Goal: Find specific page/section: Find specific page/section

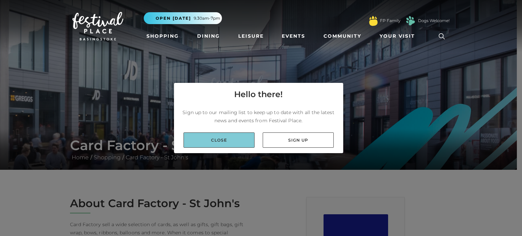
click at [230, 138] on link "Close" at bounding box center [218, 139] width 71 height 15
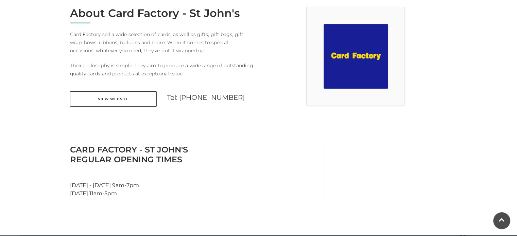
scroll to position [190, 0]
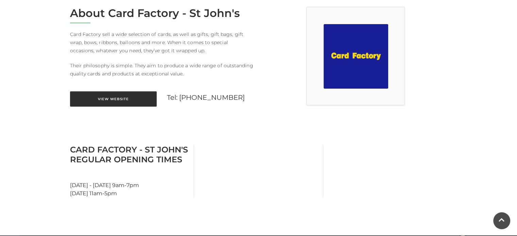
click at [140, 102] on link "View Website" at bounding box center [113, 98] width 87 height 15
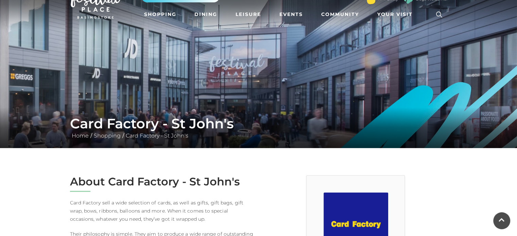
scroll to position [0, 0]
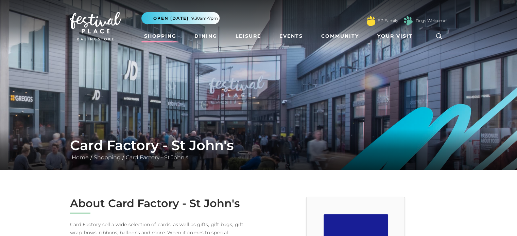
click at [158, 35] on link "Shopping" at bounding box center [160, 36] width 38 height 13
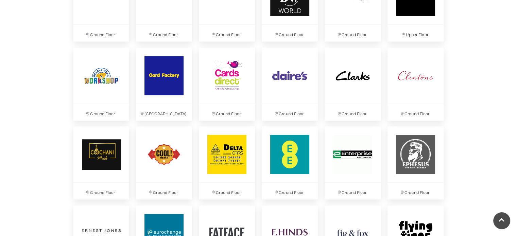
scroll to position [625, 0]
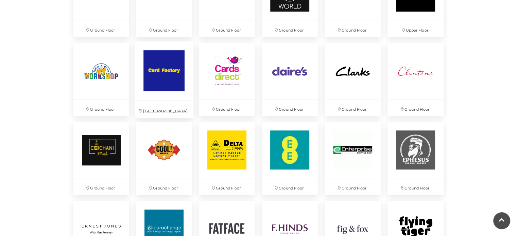
click at [171, 84] on img at bounding box center [163, 70] width 59 height 59
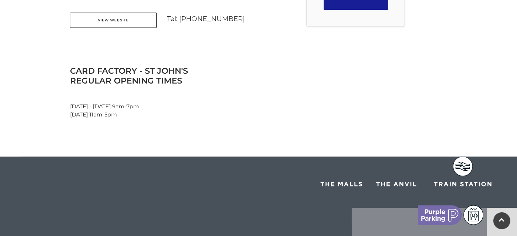
scroll to position [326, 0]
